Goal: Find specific page/section

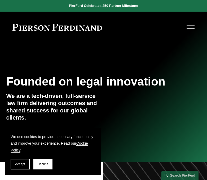
click at [189, 23] on div at bounding box center [190, 26] width 8 height 9
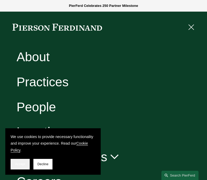
click at [22, 166] on span "Accept" at bounding box center [20, 165] width 10 height 4
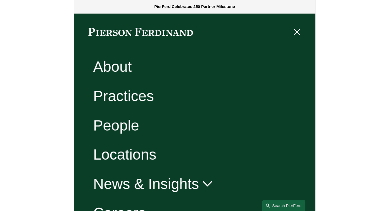
scroll to position [39, 0]
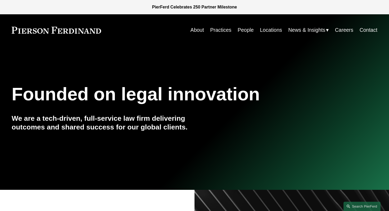
click at [206, 33] on link "Careers" at bounding box center [344, 30] width 18 height 10
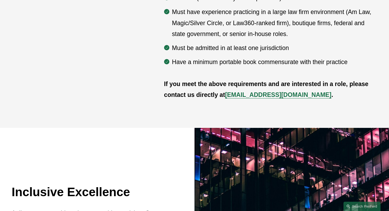
scroll to position [261, 0]
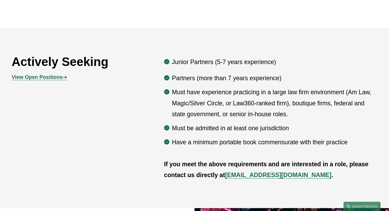
click at [57, 79] on strong "View Open Positions" at bounding box center [37, 77] width 51 height 6
